Goal: Information Seeking & Learning: Learn about a topic

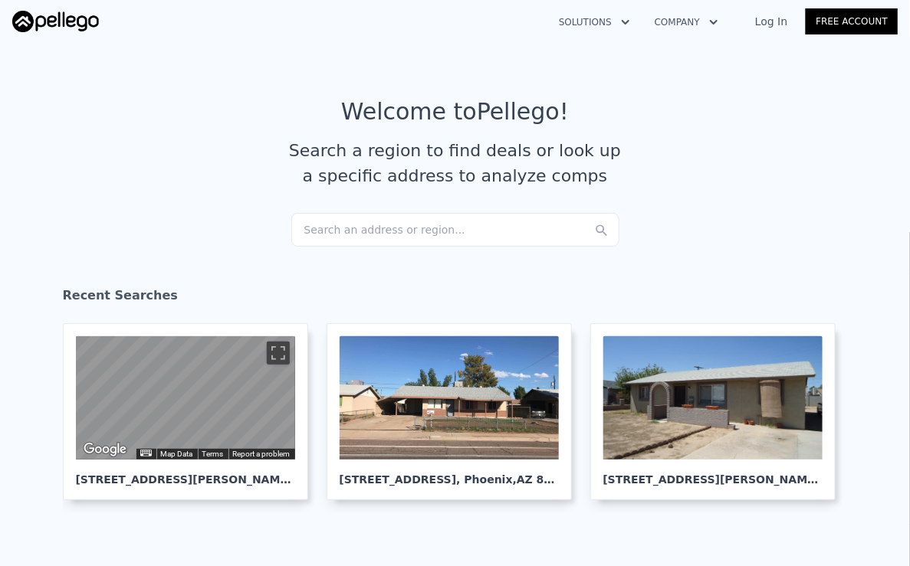
click at [379, 224] on div "Search an address or region..." at bounding box center [455, 230] width 328 height 34
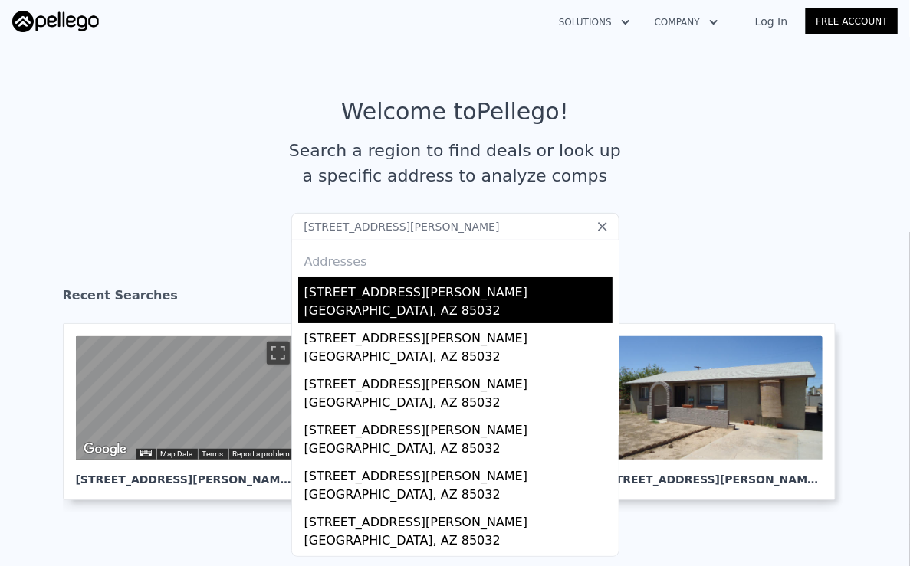
type input "[STREET_ADDRESS][PERSON_NAME]"
click at [388, 303] on div "[GEOGRAPHIC_DATA], AZ 85032" at bounding box center [458, 312] width 308 height 21
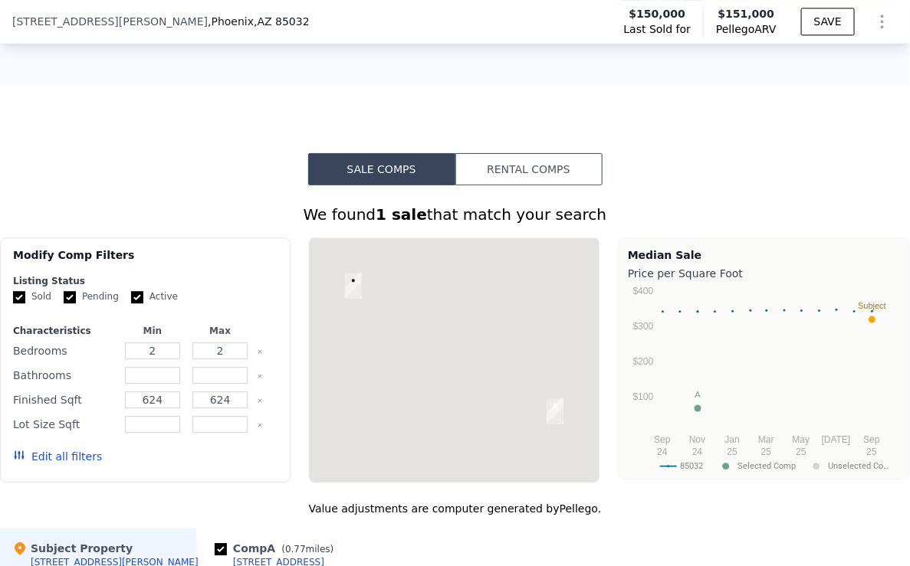
scroll to position [1192, 0]
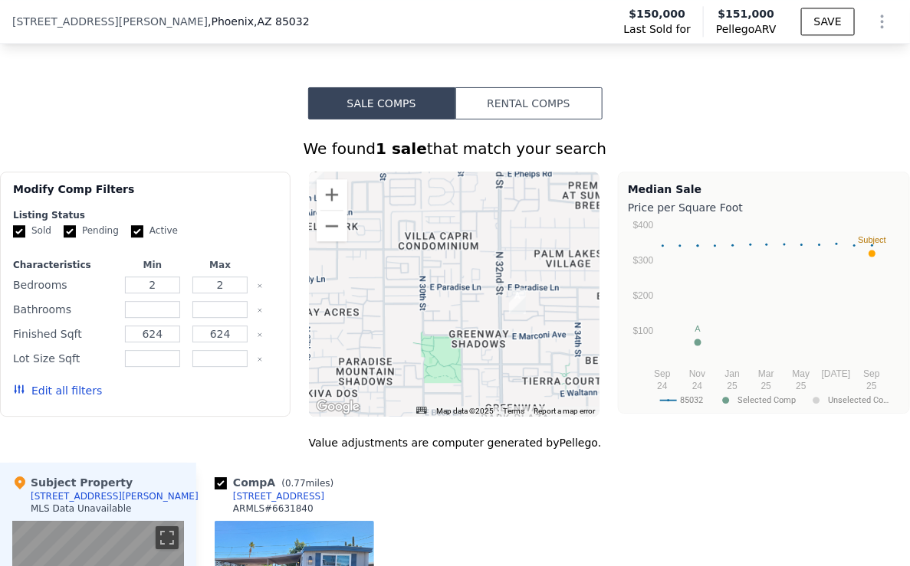
drag, startPoint x: 444, startPoint y: 368, endPoint x: 392, endPoint y: 307, distance: 79.9
click at [392, 307] on div at bounding box center [454, 294] width 290 height 245
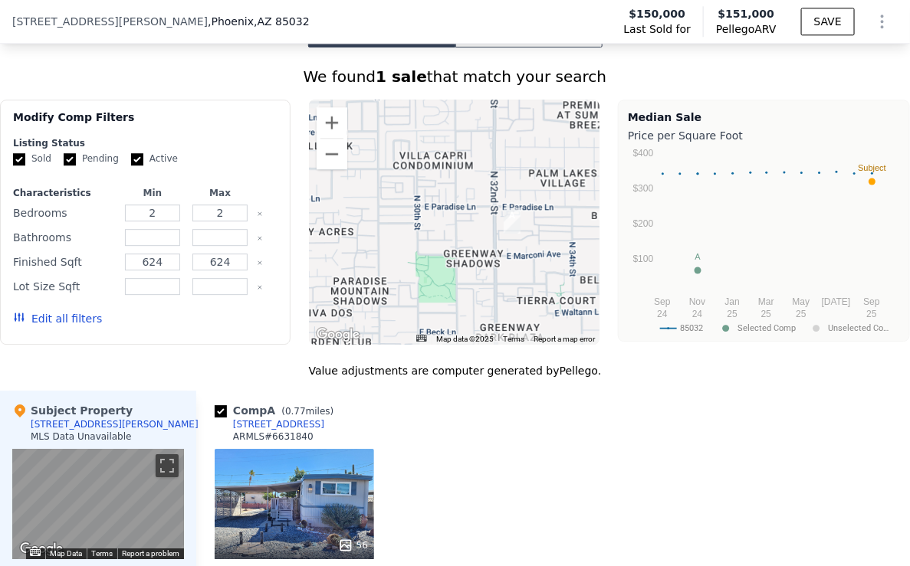
scroll to position [1238, 0]
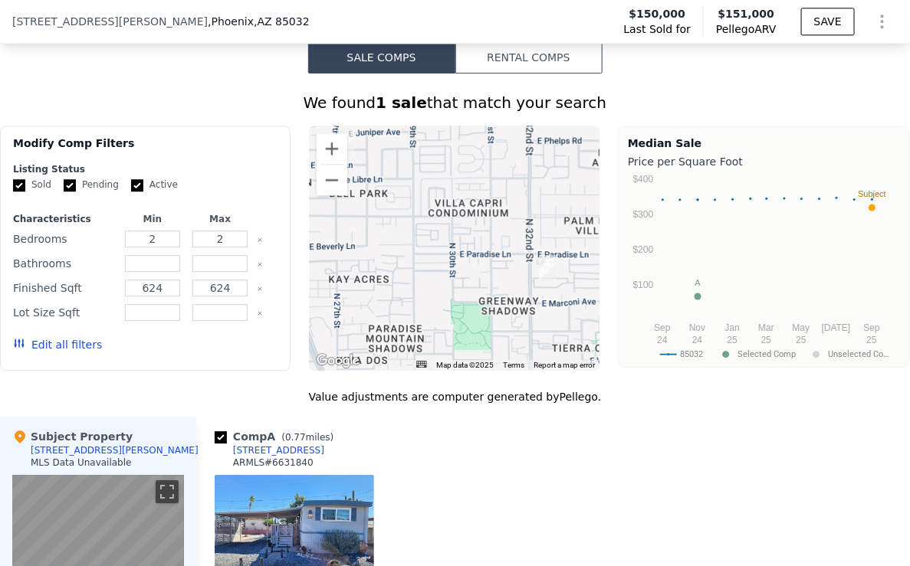
drag, startPoint x: 457, startPoint y: 270, endPoint x: 549, endPoint y: 320, distance: 105.2
click at [549, 320] on div at bounding box center [454, 248] width 290 height 245
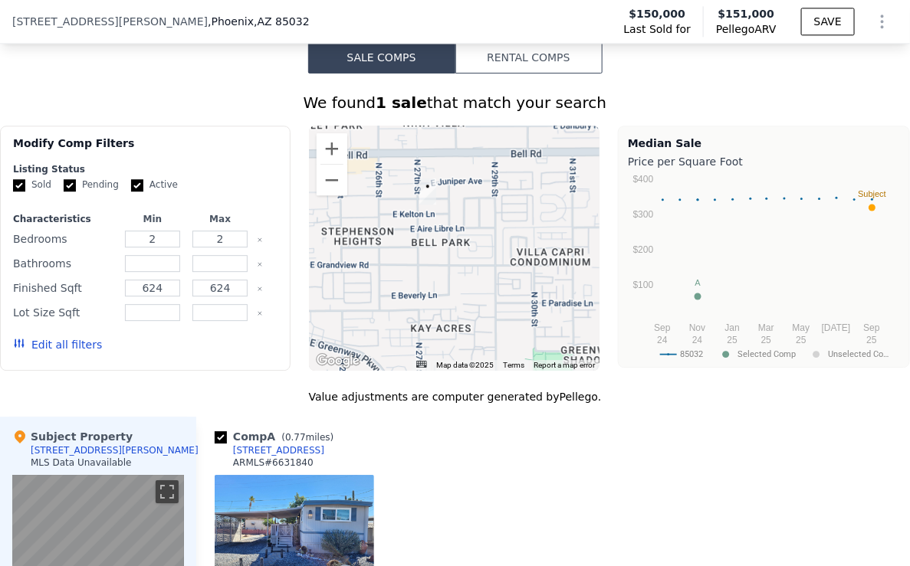
drag, startPoint x: 477, startPoint y: 229, endPoint x: 510, endPoint y: 279, distance: 59.7
click at [510, 279] on div at bounding box center [454, 248] width 290 height 245
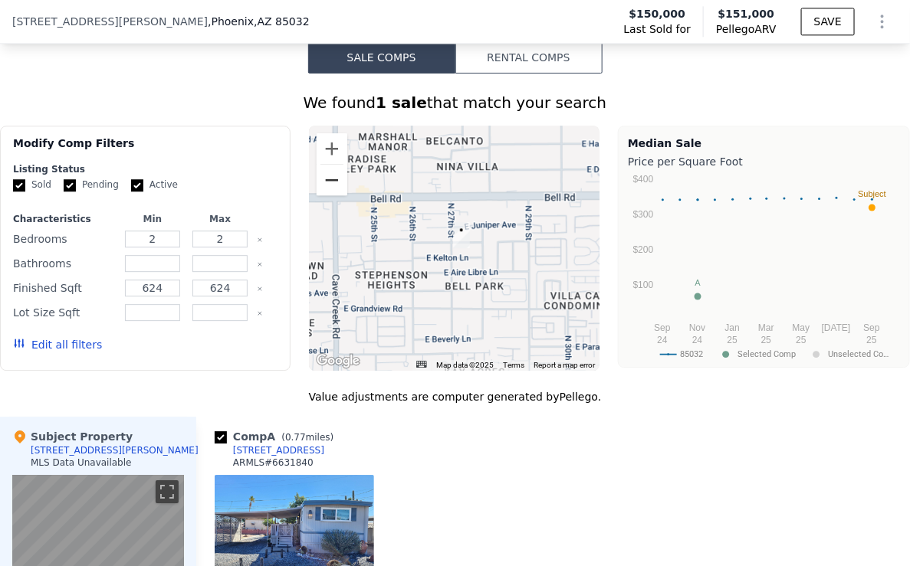
click at [340, 184] on button "Zoom out" at bounding box center [331, 180] width 31 height 31
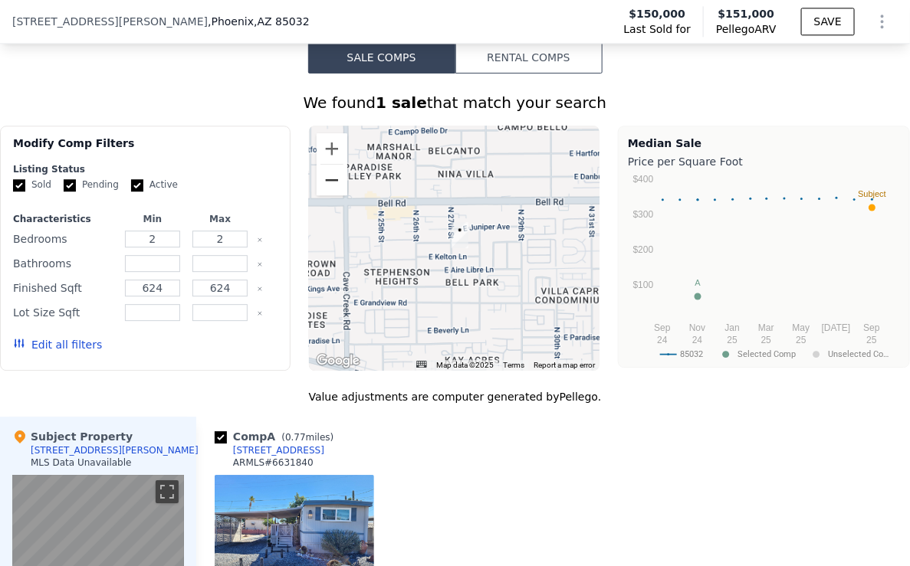
click at [340, 184] on button "Zoom out" at bounding box center [331, 180] width 31 height 31
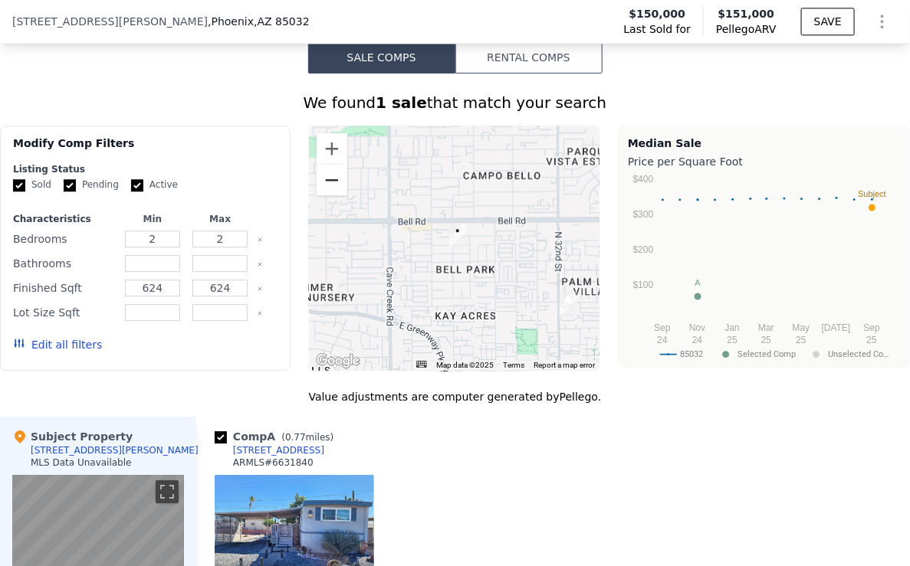
click at [340, 184] on button "Zoom out" at bounding box center [331, 180] width 31 height 31
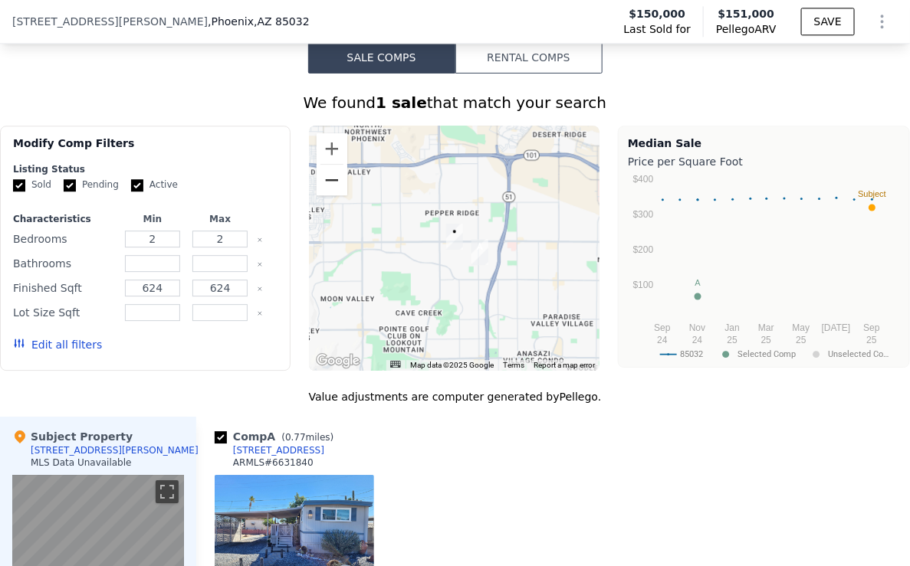
click at [340, 184] on button "Zoom out" at bounding box center [331, 180] width 31 height 31
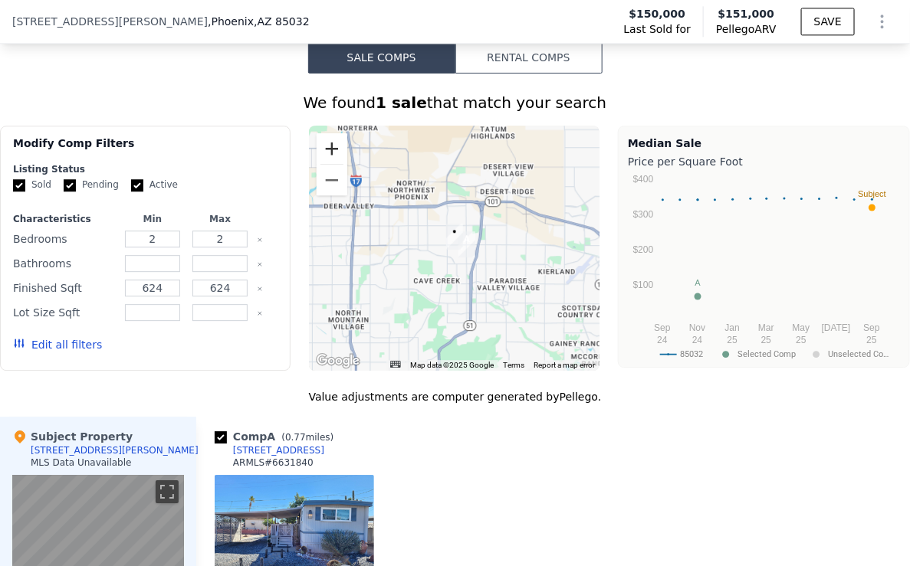
click at [336, 147] on button "Zoom in" at bounding box center [331, 148] width 31 height 31
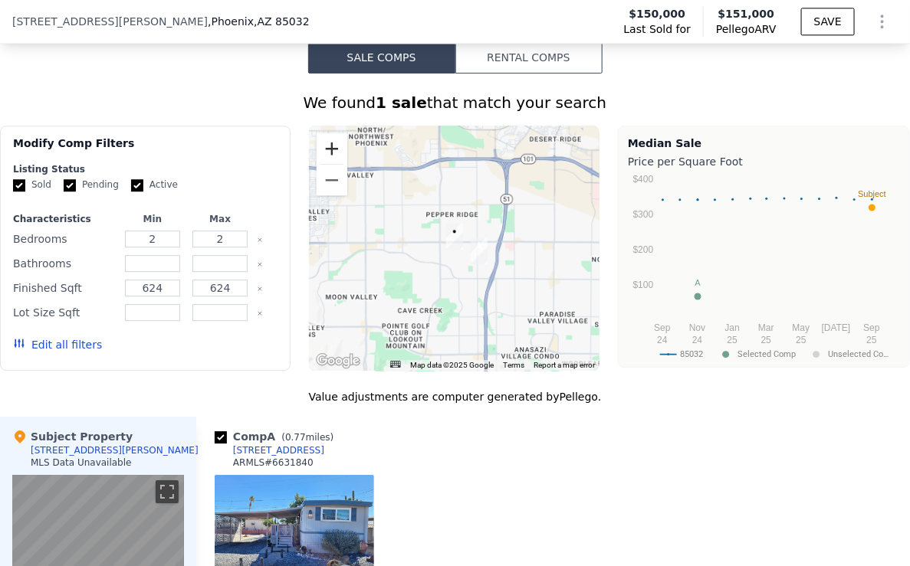
click at [336, 147] on button "Zoom in" at bounding box center [331, 148] width 31 height 31
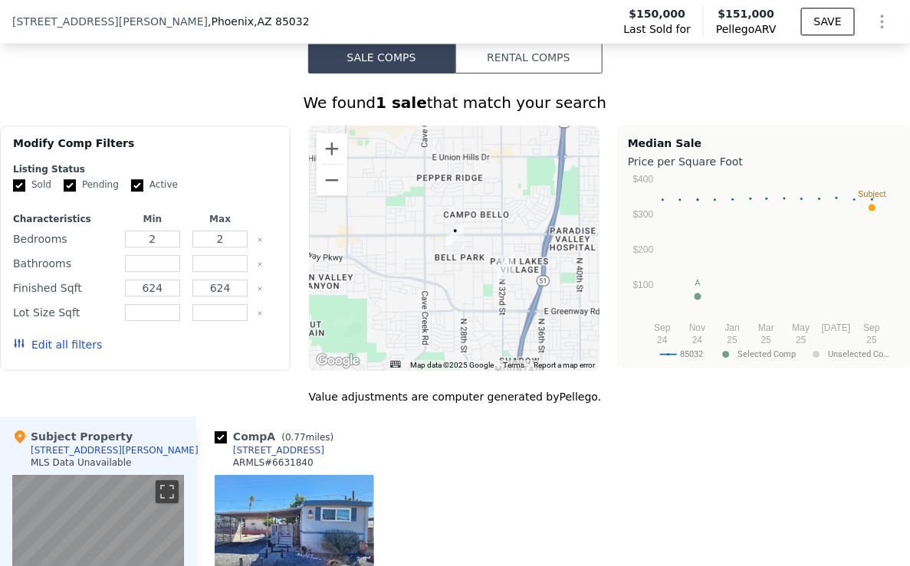
click at [74, 337] on button "Edit all filters" at bounding box center [57, 344] width 89 height 15
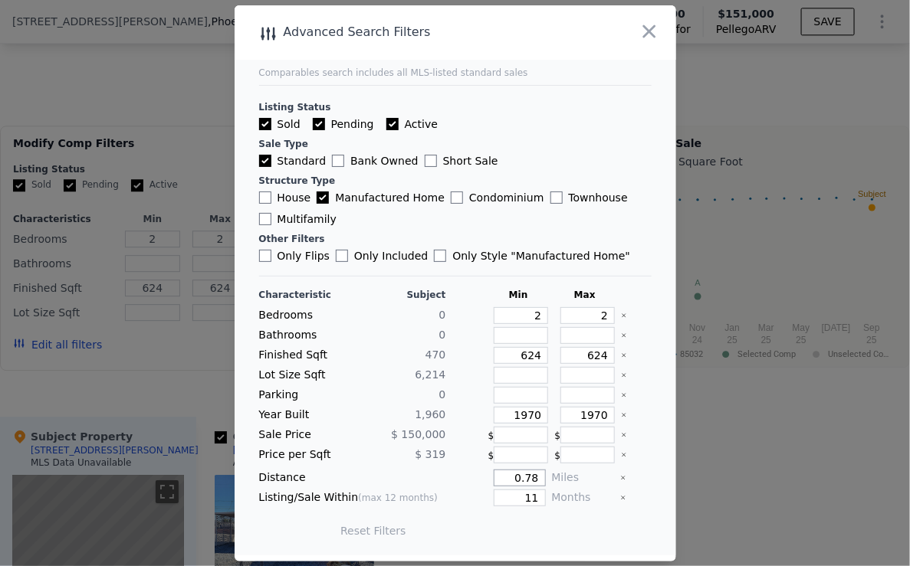
drag, startPoint x: 544, startPoint y: 480, endPoint x: 438, endPoint y: 480, distance: 106.5
click at [449, 480] on div "Distance 0.78 Miles" at bounding box center [455, 478] width 392 height 17
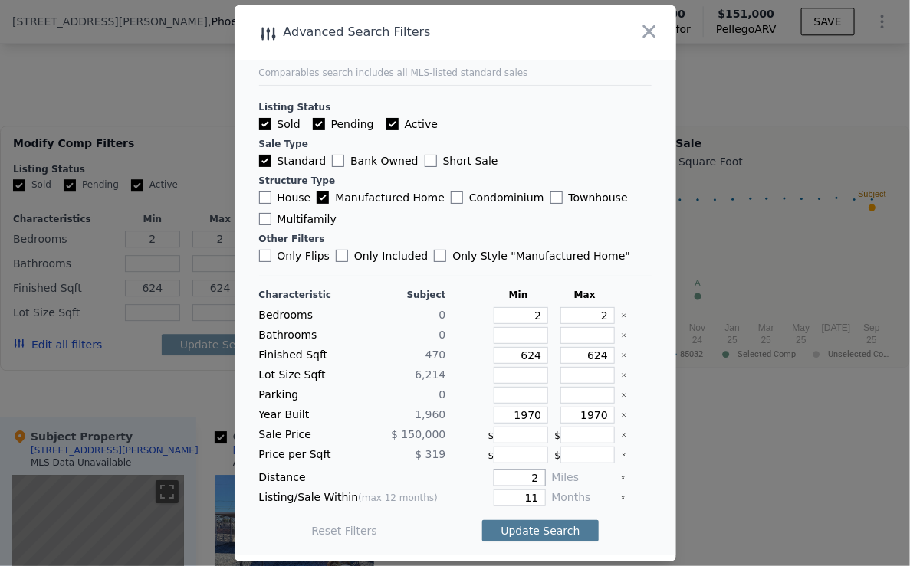
type input "2"
click at [567, 525] on button "Update Search" at bounding box center [540, 530] width 116 height 21
checkbox input "false"
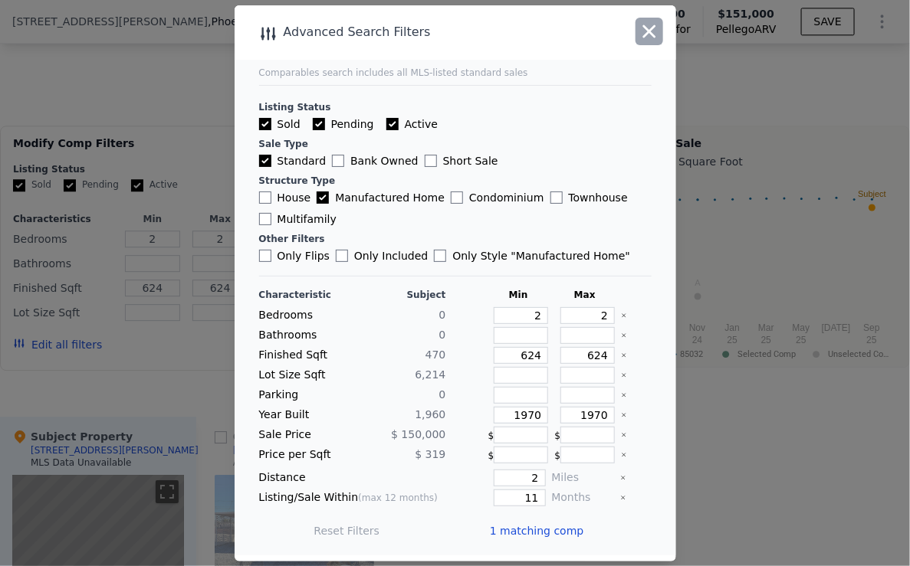
click at [654, 31] on icon "button" at bounding box center [649, 31] width 13 height 13
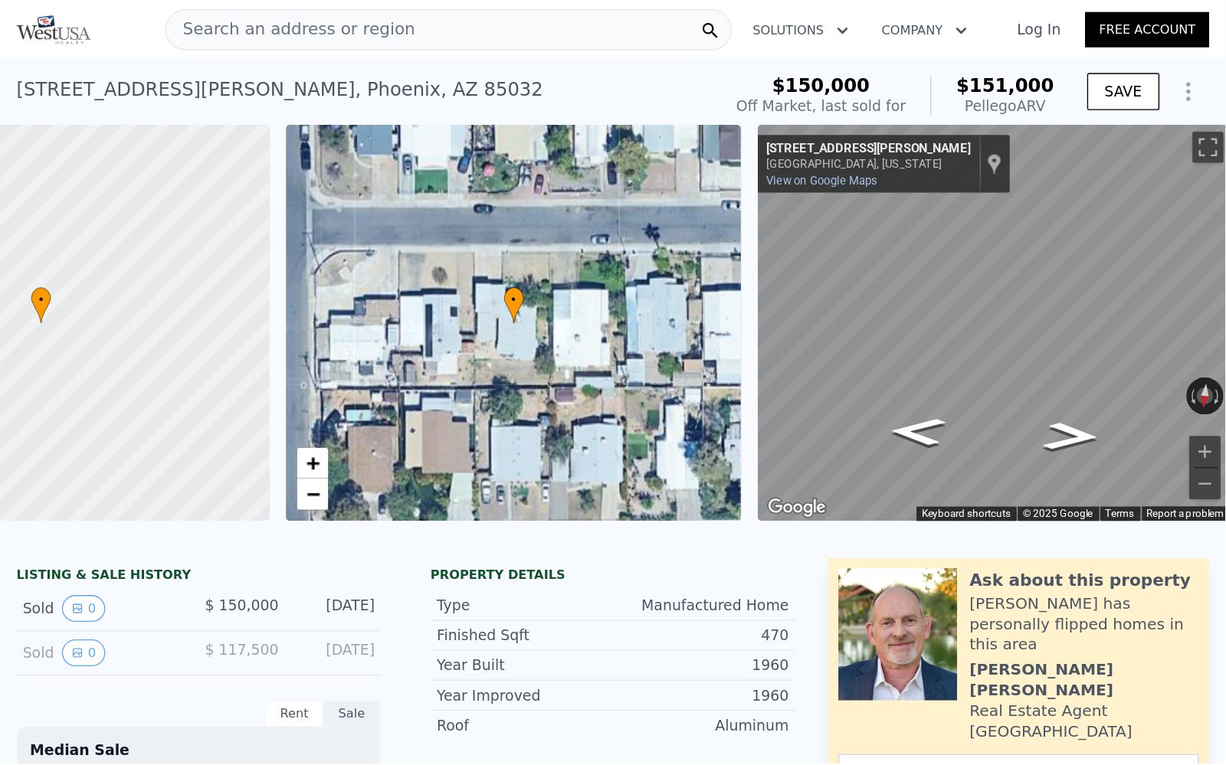
scroll to position [0, 148]
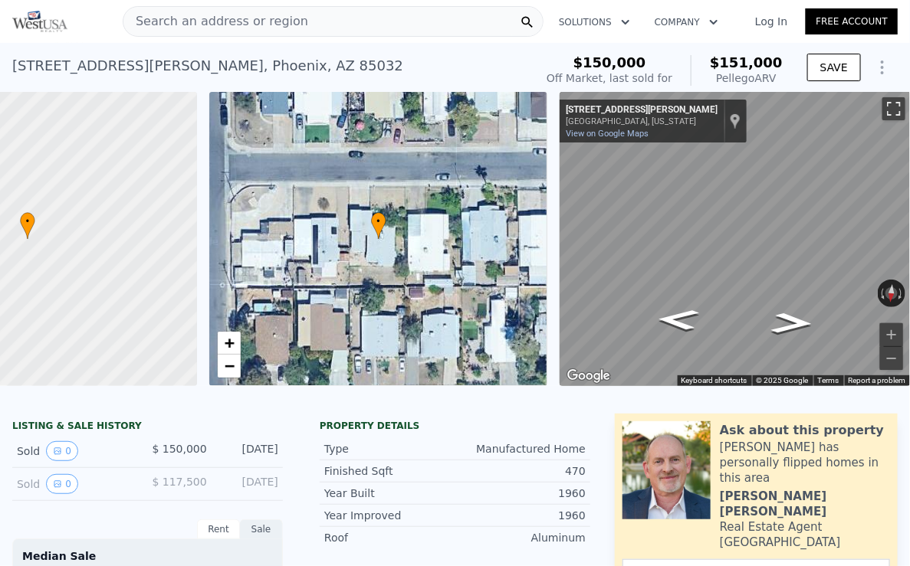
click at [896, 113] on button "Toggle fullscreen view" at bounding box center [893, 108] width 23 height 23
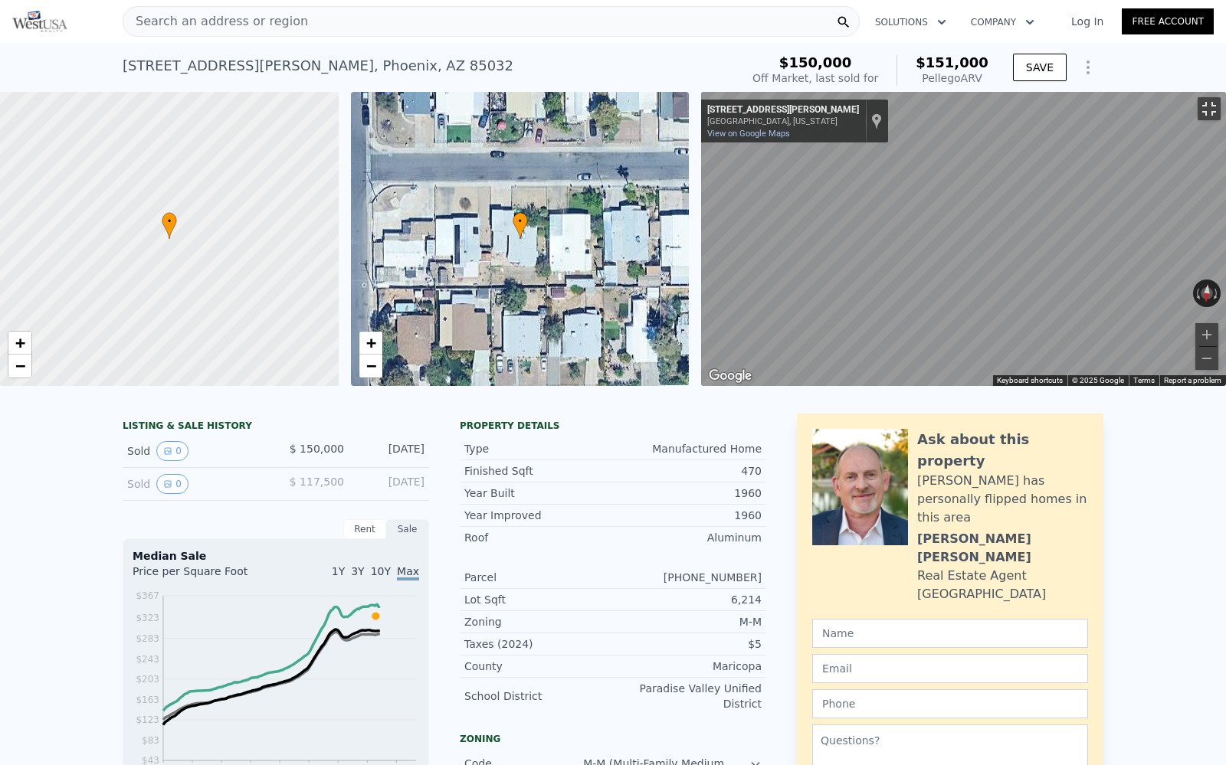
scroll to position [0, 6]
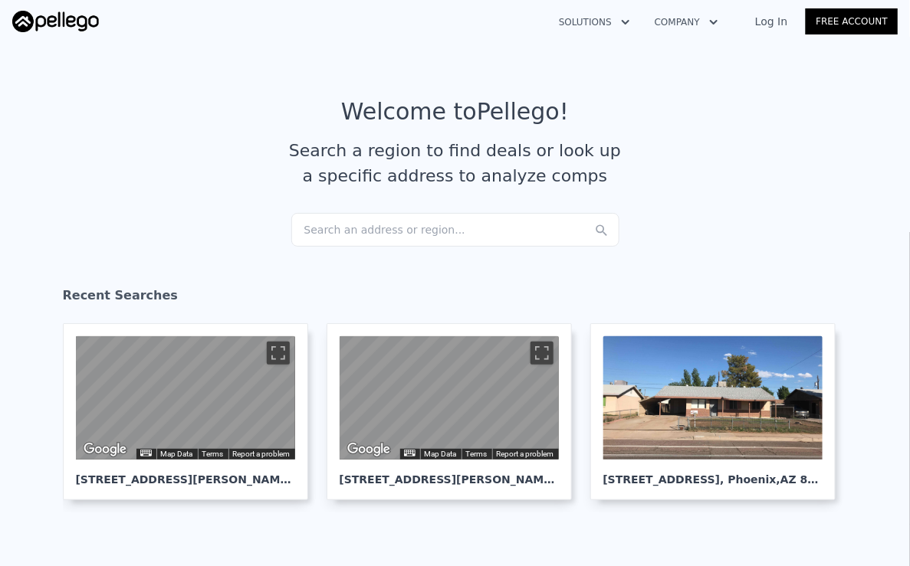
click at [430, 236] on div "Search an address or region..." at bounding box center [455, 230] width 328 height 34
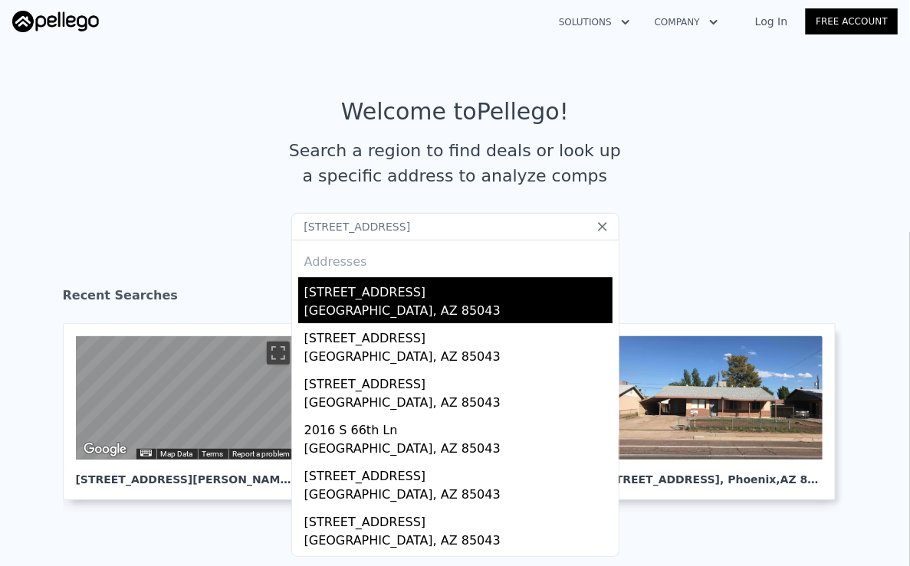
type input "518 N 66th Ln, Phoenix, AZ 85043"
click at [416, 294] on div "518 N 66th Ln" at bounding box center [458, 289] width 308 height 25
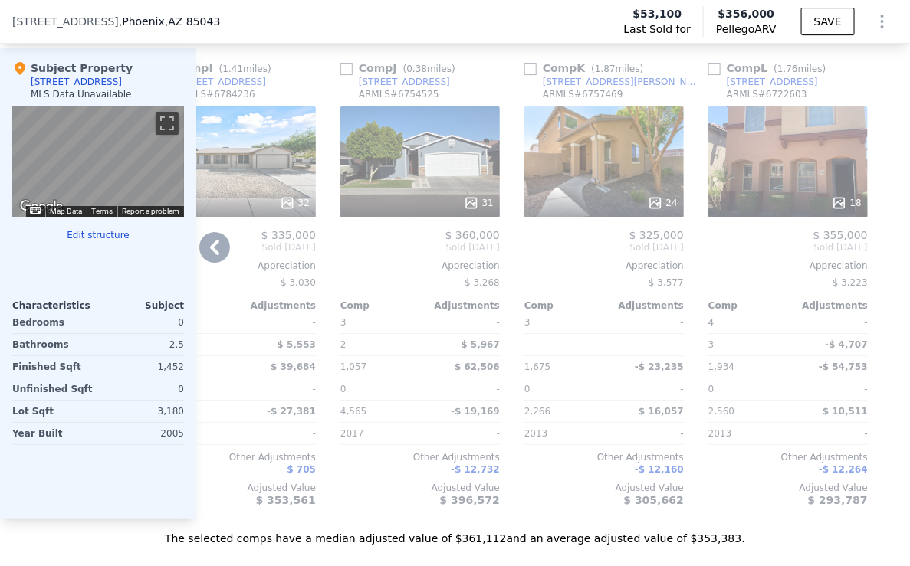
scroll to position [1610, 0]
